Goal: Navigation & Orientation: Find specific page/section

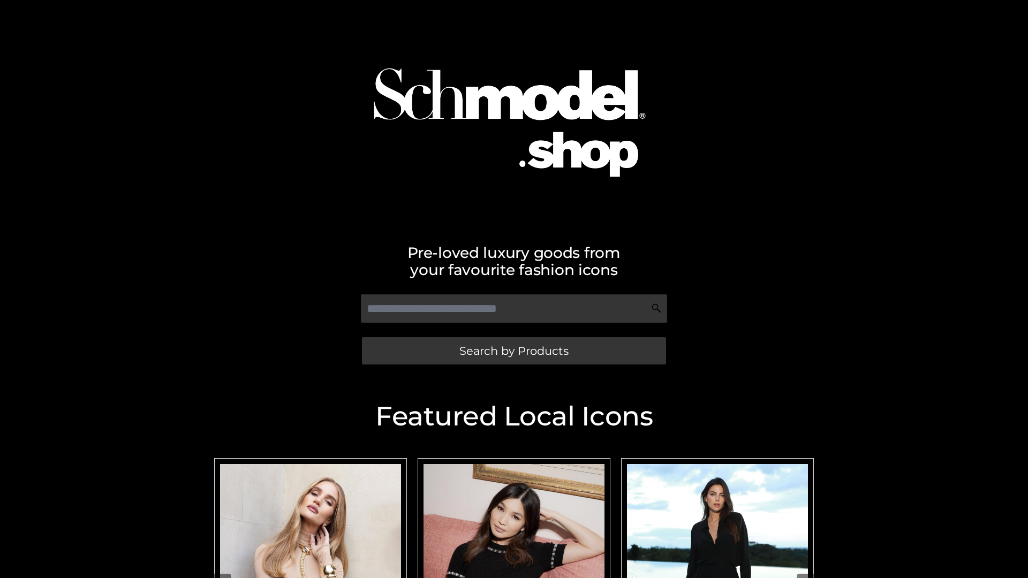
click at [513, 351] on span "Search by Products" at bounding box center [513, 350] width 109 height 11
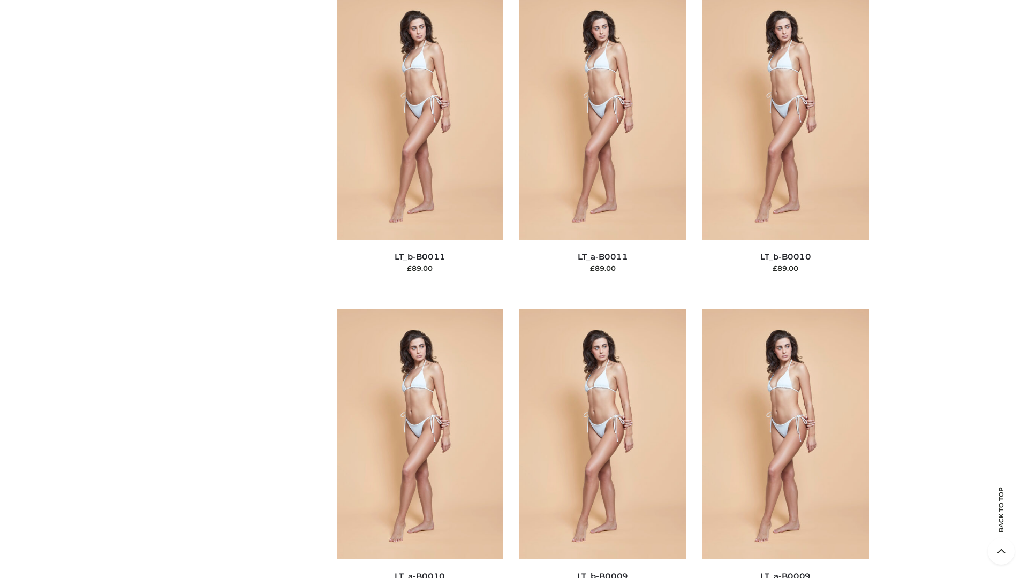
scroll to position [4809, 0]
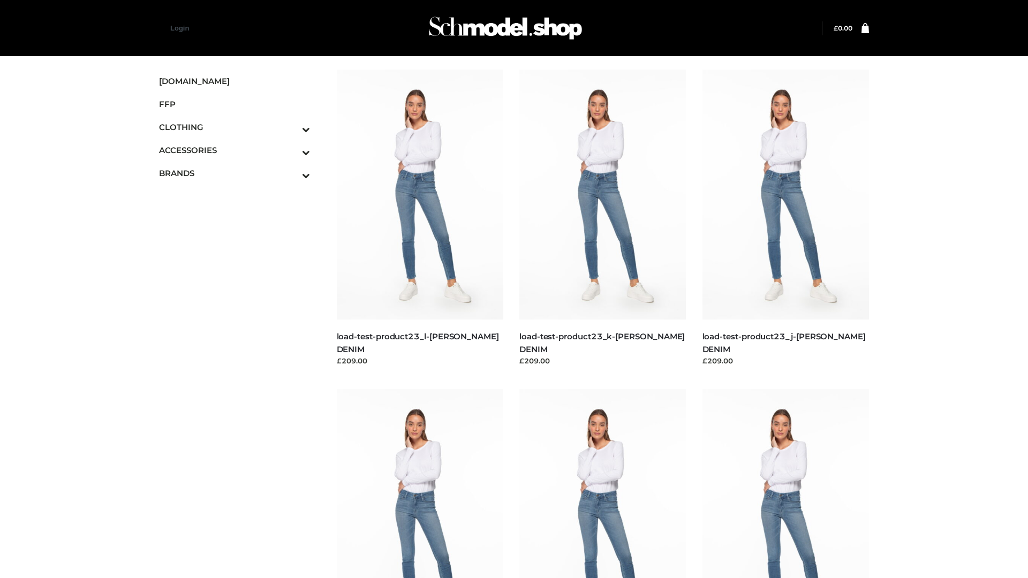
scroll to position [939, 0]
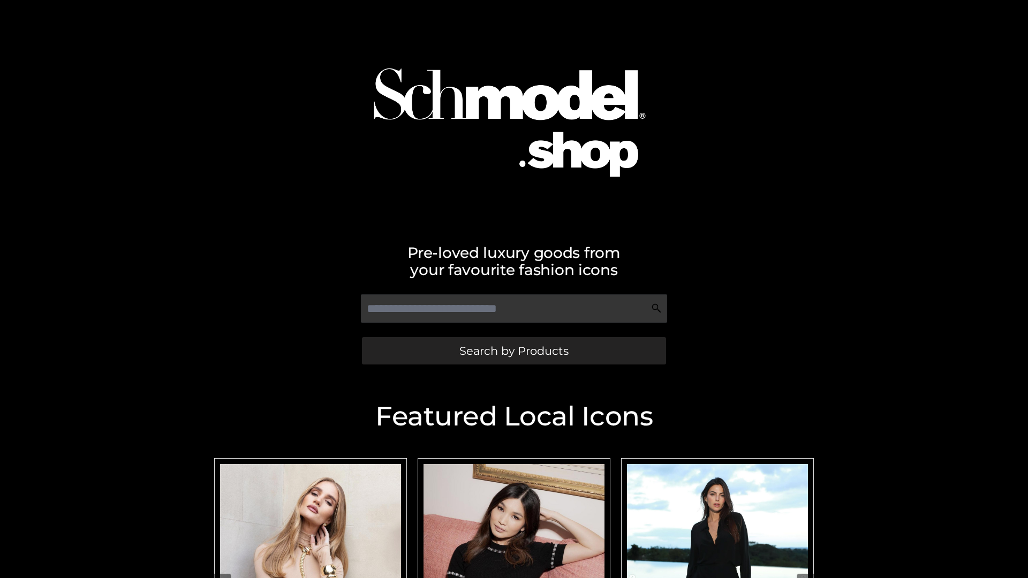
click at [513, 351] on span "Search by Products" at bounding box center [513, 350] width 109 height 11
